Goal: Navigation & Orientation: Find specific page/section

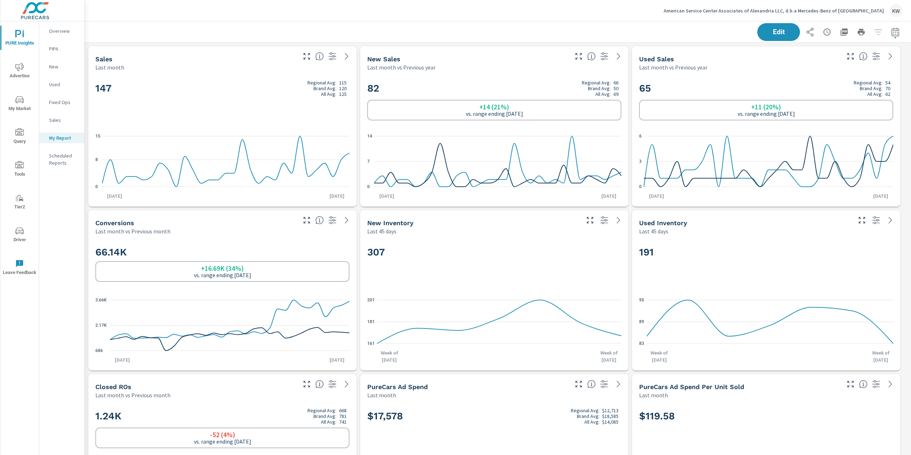
scroll to position [7060, 834]
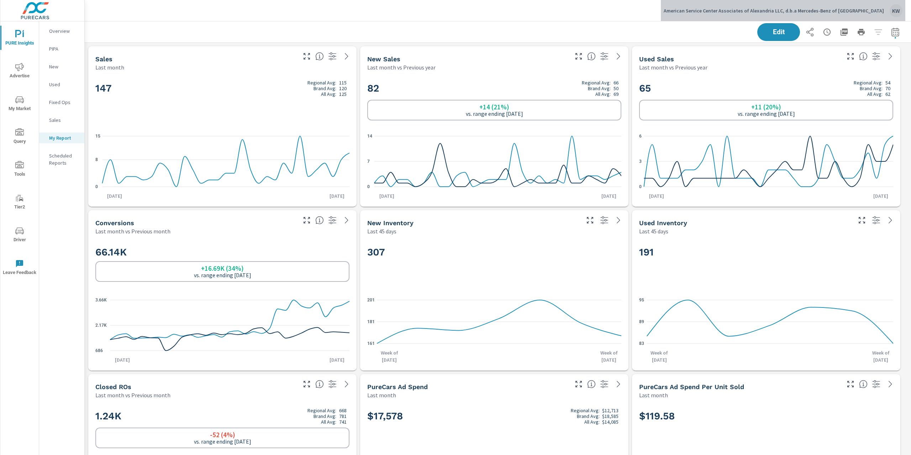
click at [831, 12] on p "American Service Center Associates of Alexandria LLC, d.b.a Mercedes-Benz of Al…" at bounding box center [774, 10] width 220 height 6
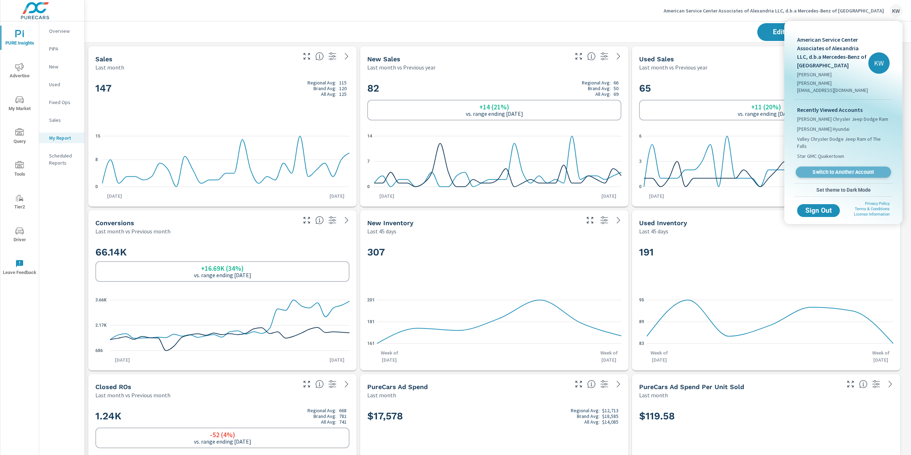
click at [840, 169] on span "Switch to Another Account" at bounding box center [843, 172] width 87 height 7
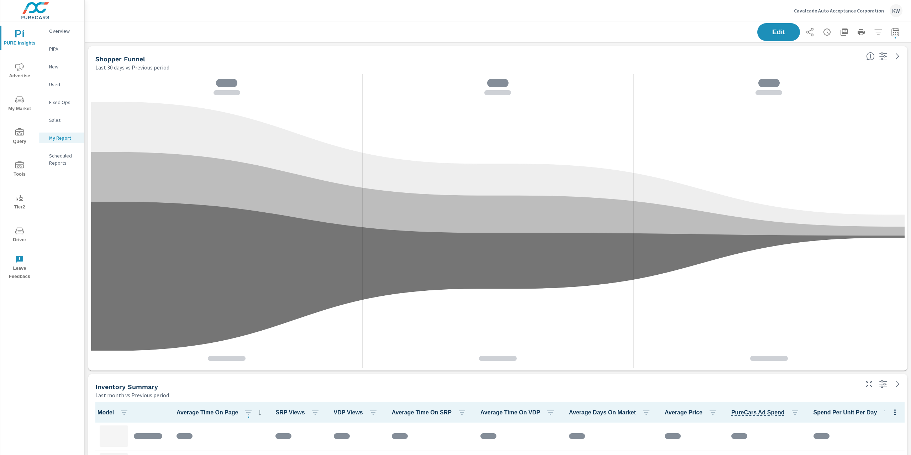
scroll to position [1165, 834]
